Goal: Complete application form

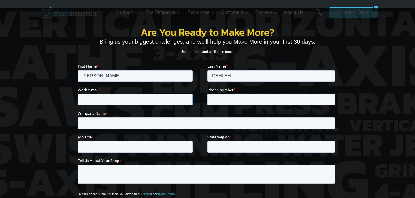
click at [128, 103] on input "Work e-mail *" at bounding box center [135, 100] width 115 height 12
type input "[PERSON_NAME][EMAIL_ADDRESS][DOMAIN_NAME]"
click at [224, 99] on input "Phone number *" at bounding box center [270, 100] width 127 height 12
type input "[PHONE_NUMBER]"
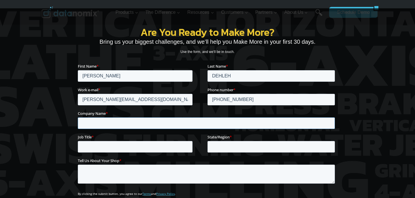
click at [127, 122] on input "Company Name *" at bounding box center [206, 123] width 257 height 12
type input "UNHOOK"
click at [111, 145] on input "Job Title *" at bounding box center [135, 147] width 115 height 12
click at [111, 145] on input "CEPO" at bounding box center [135, 147] width 115 height 12
type input "CEO"
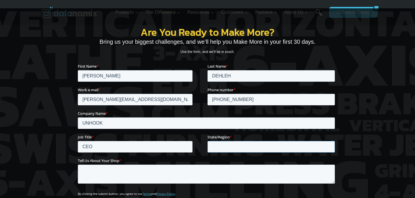
click at [236, 144] on input "State/Region *" at bounding box center [270, 147] width 127 height 12
type input "CANADa"
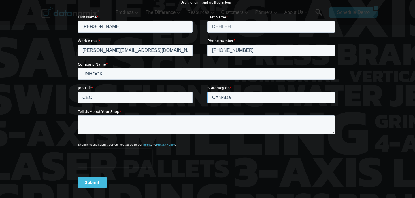
scroll to position [163, 0]
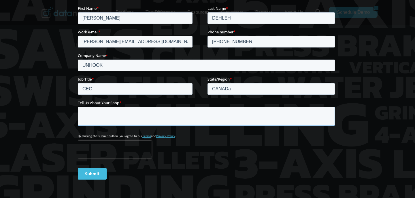
click at [194, 109] on textarea "Tell Us About Your Shop *" at bounding box center [206, 116] width 257 height 19
type textarea "INQUIRY"
click at [98, 173] on input "Submit" at bounding box center [92, 174] width 29 height 12
